Goal: Find specific page/section: Find specific page/section

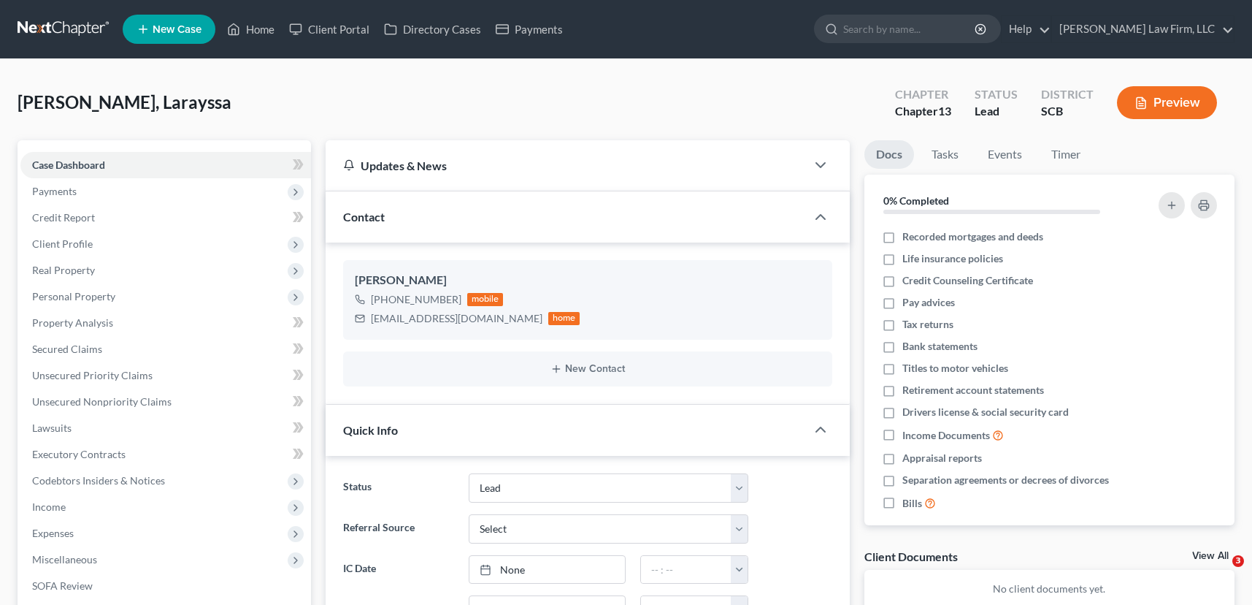
select select "4"
click at [261, 25] on link "Home" at bounding box center [251, 29] width 62 height 26
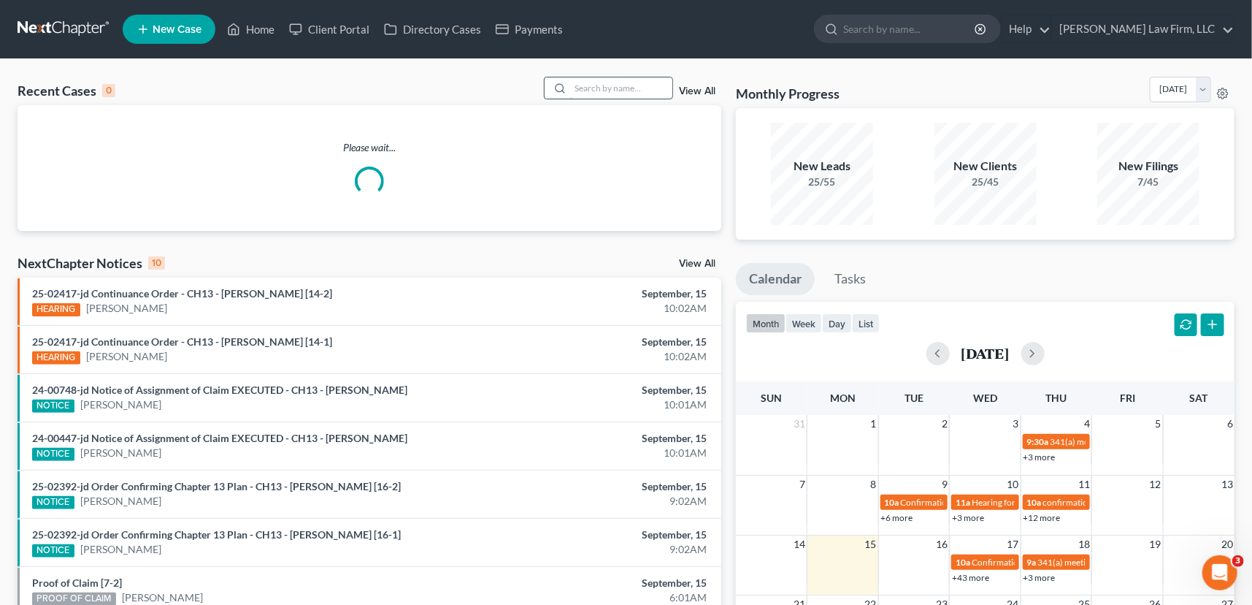
click at [588, 85] on input "search" at bounding box center [621, 87] width 102 height 21
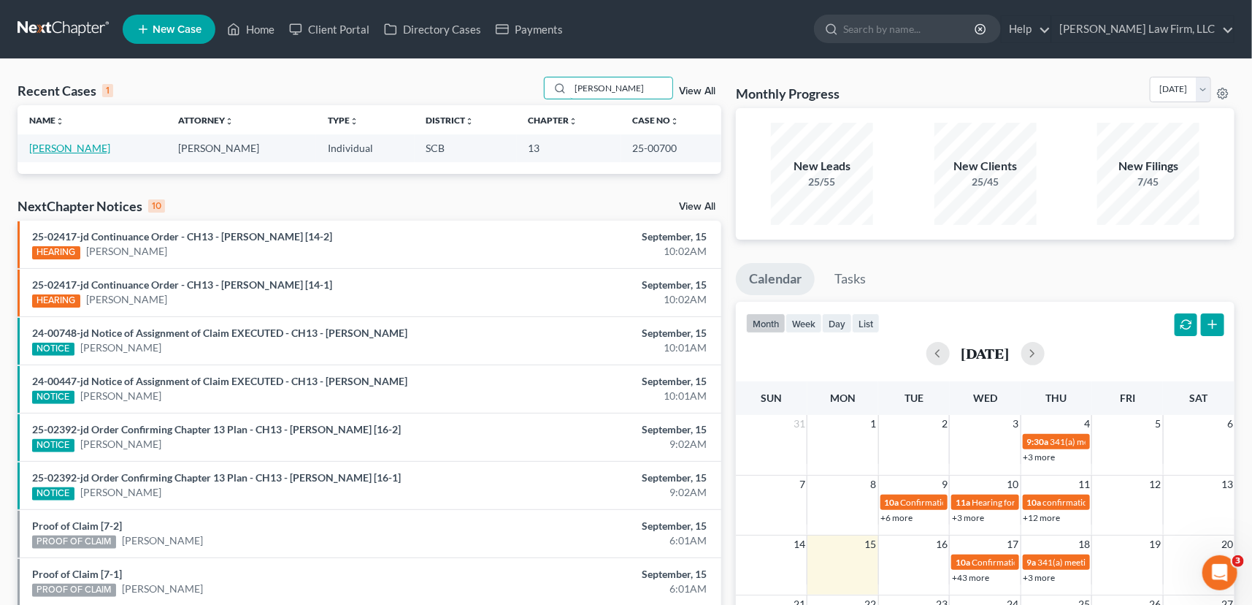
type input "[PERSON_NAME]"
click at [64, 147] on link "[PERSON_NAME]" at bounding box center [69, 148] width 81 height 12
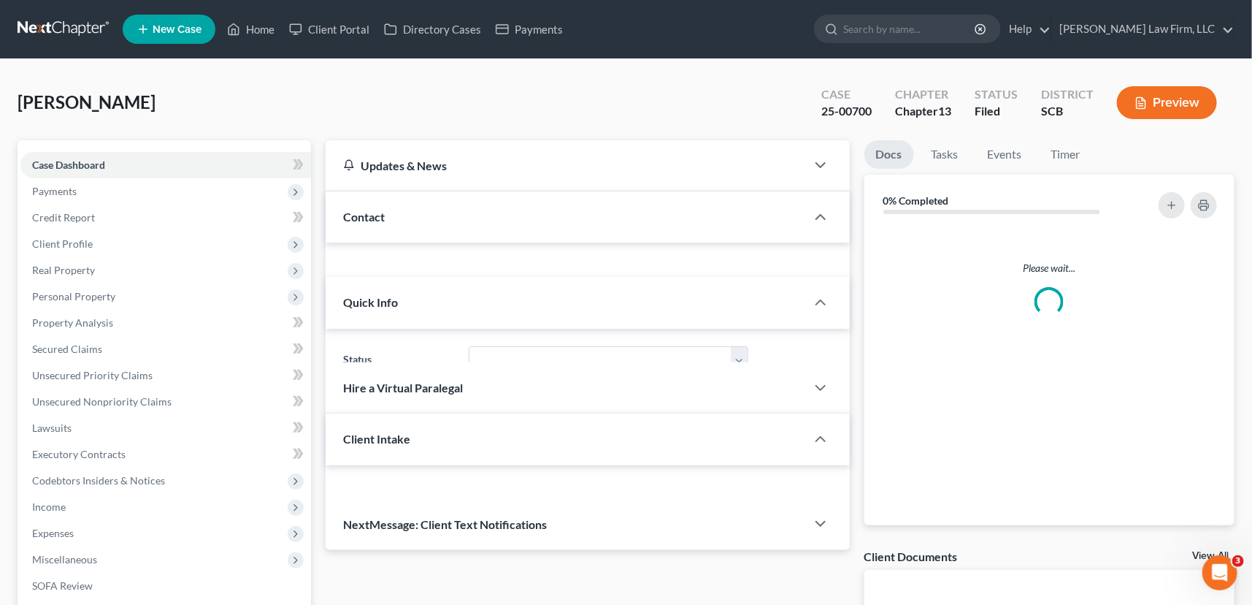
select select "1"
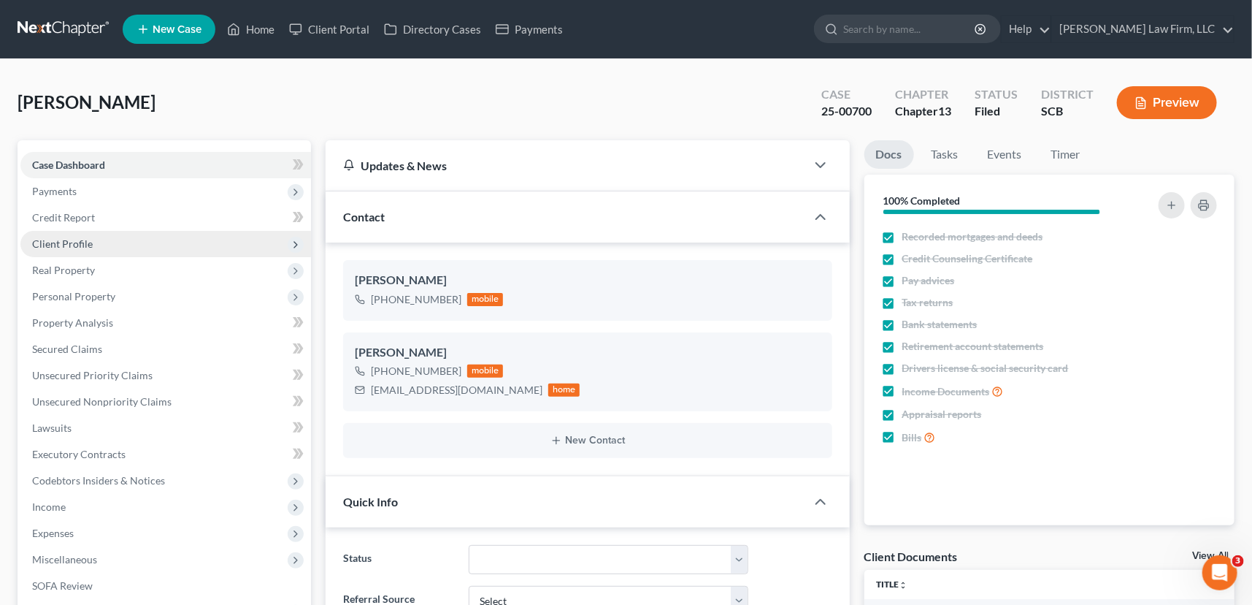
scroll to position [353, 0]
click at [66, 242] on span "Client Profile" at bounding box center [62, 243] width 61 height 12
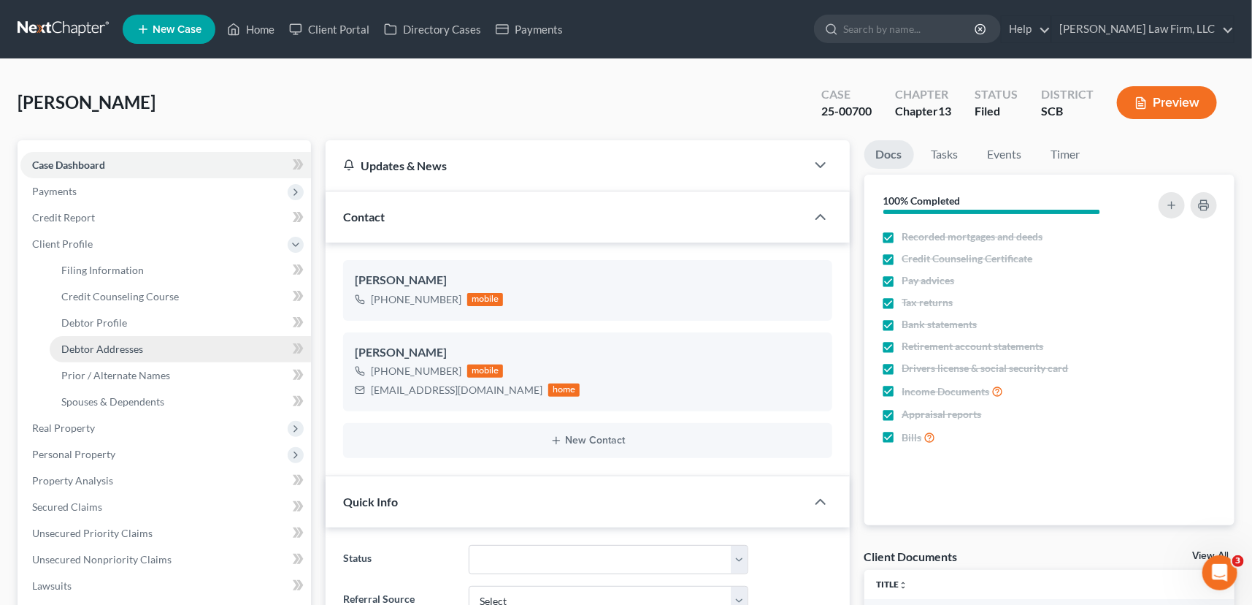
click at [96, 346] on span "Debtor Addresses" at bounding box center [102, 348] width 82 height 12
